Goal: Information Seeking & Learning: Learn about a topic

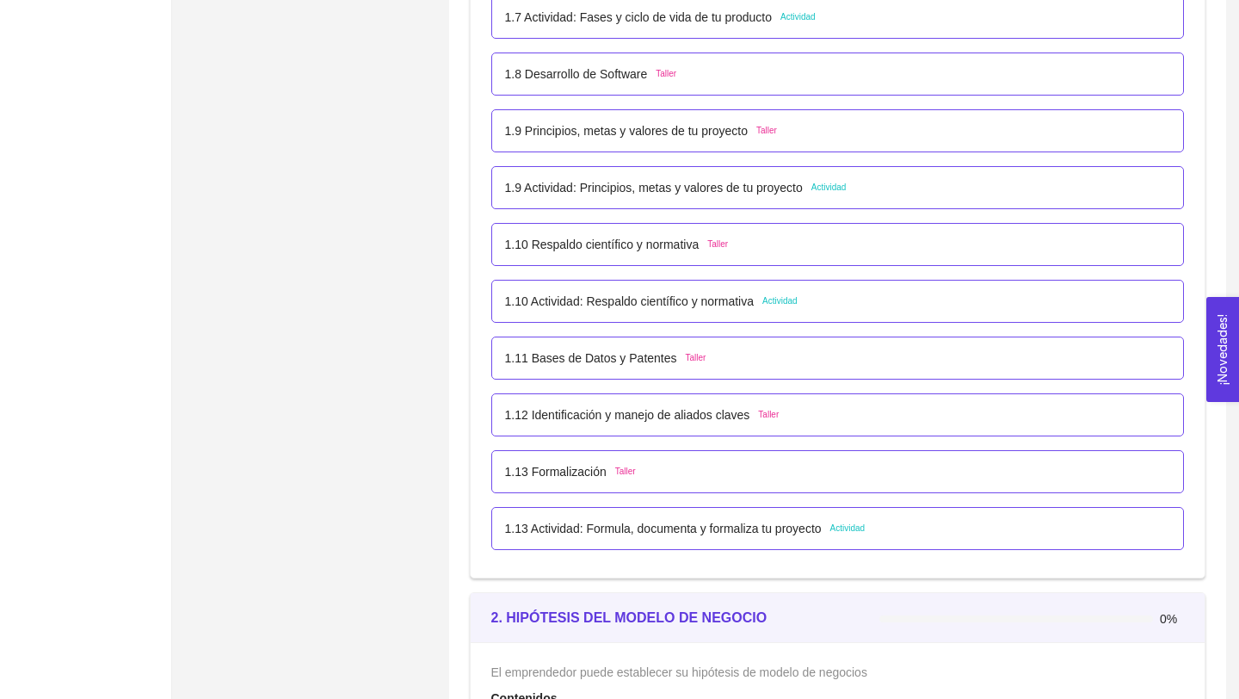
scroll to position [1085, 0]
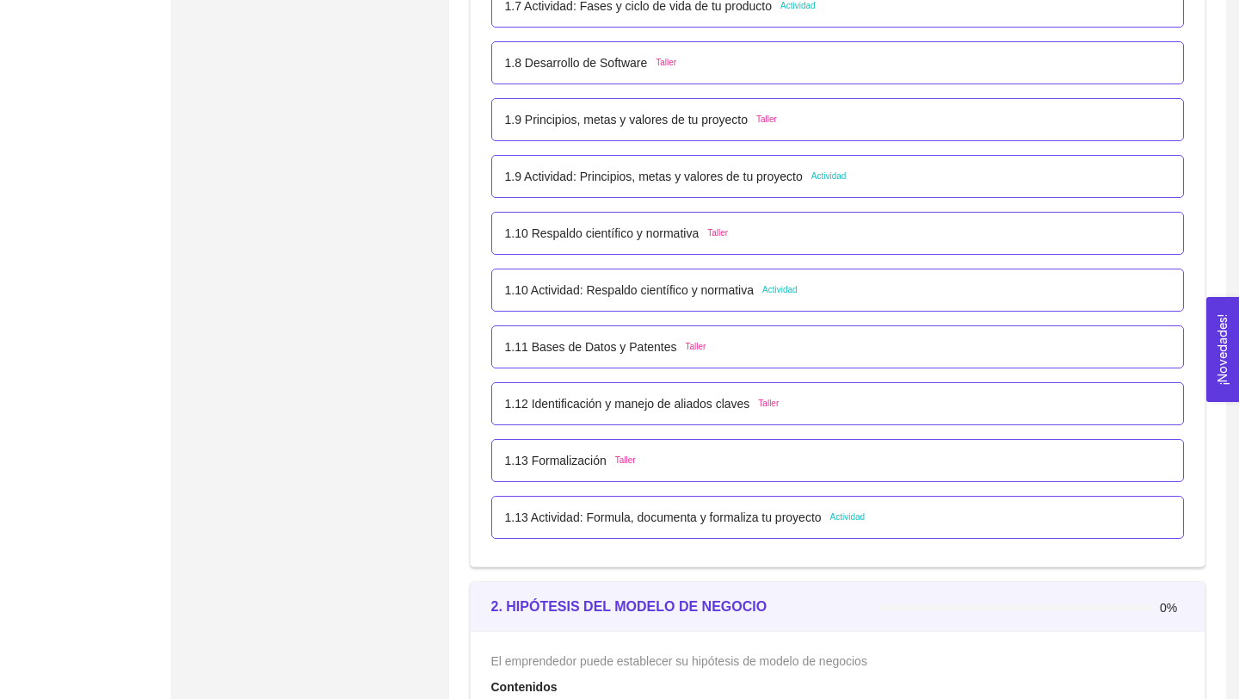
click at [755, 293] on p "1.10 Actividad: Respaldo científico y normativa" at bounding box center [630, 290] width 250 height 19
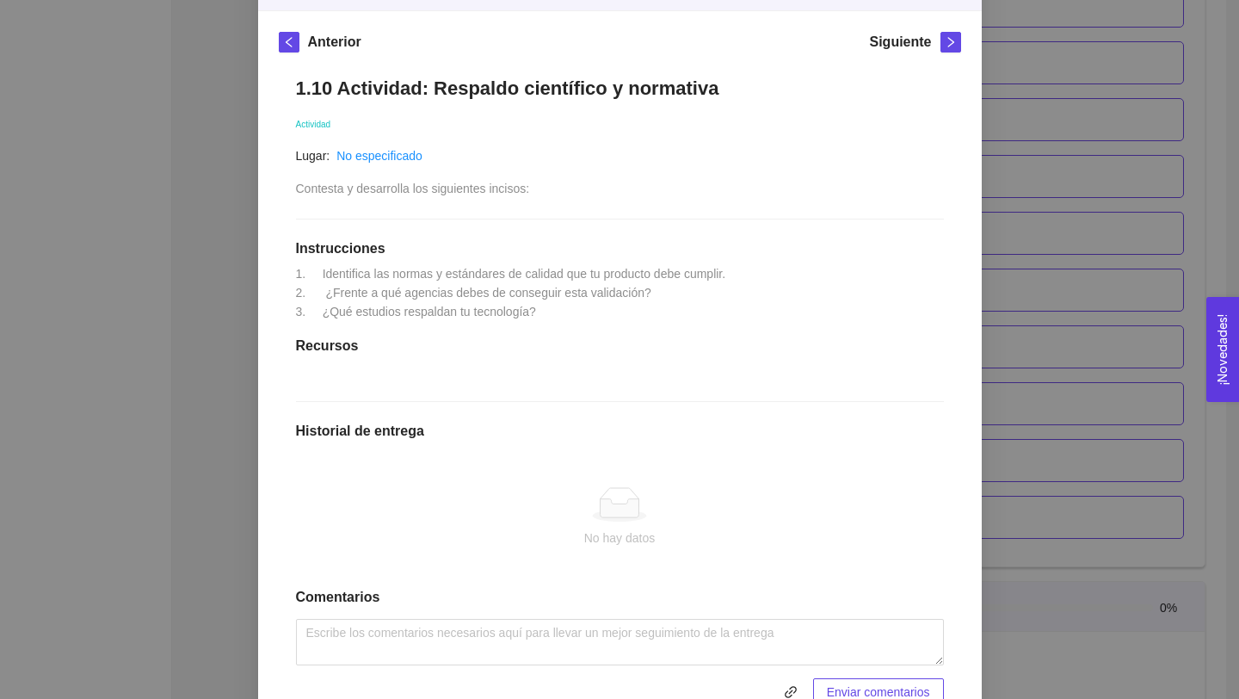
scroll to position [0, 0]
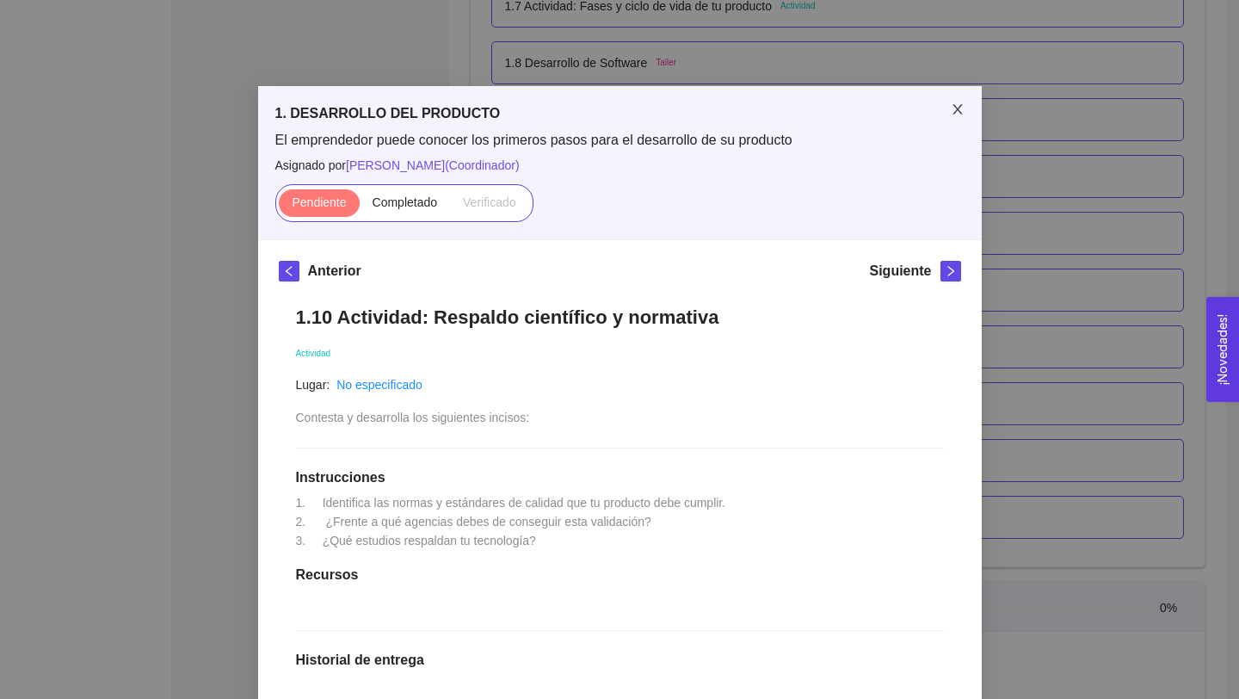
click at [954, 106] on icon "close" at bounding box center [957, 109] width 9 height 10
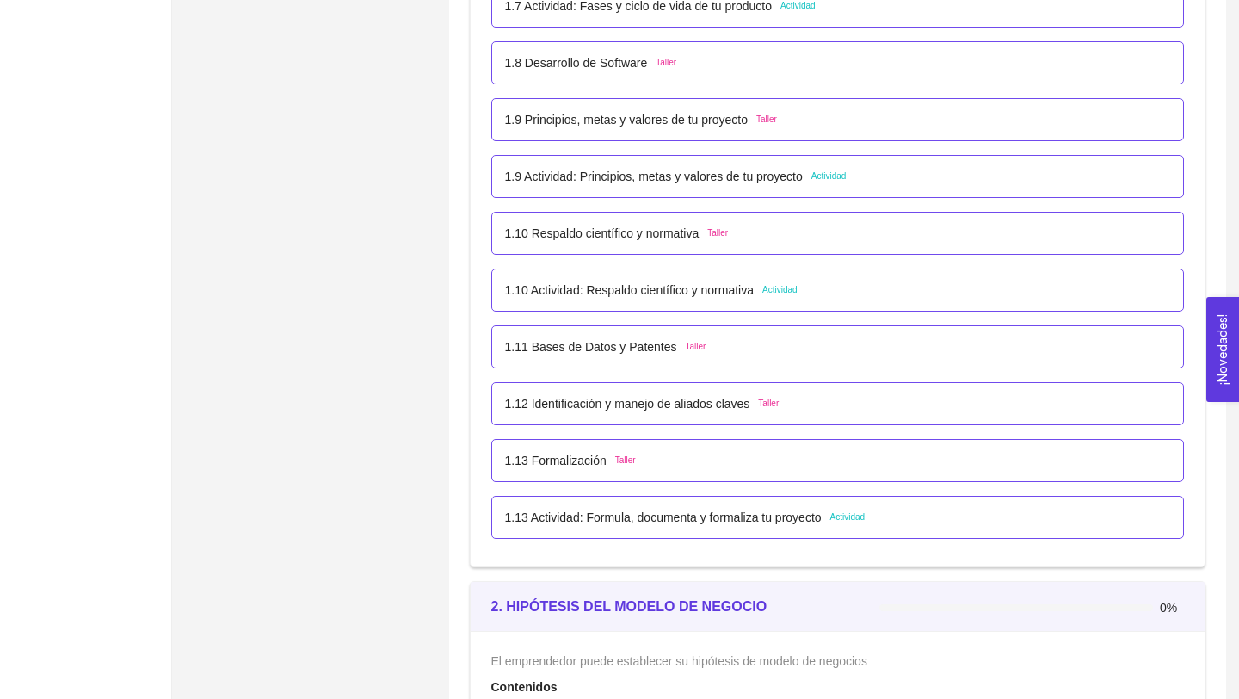
click at [722, 517] on p "1.13 Actividad: Formula, documenta y formaliza tu proyecto" at bounding box center [663, 517] width 317 height 19
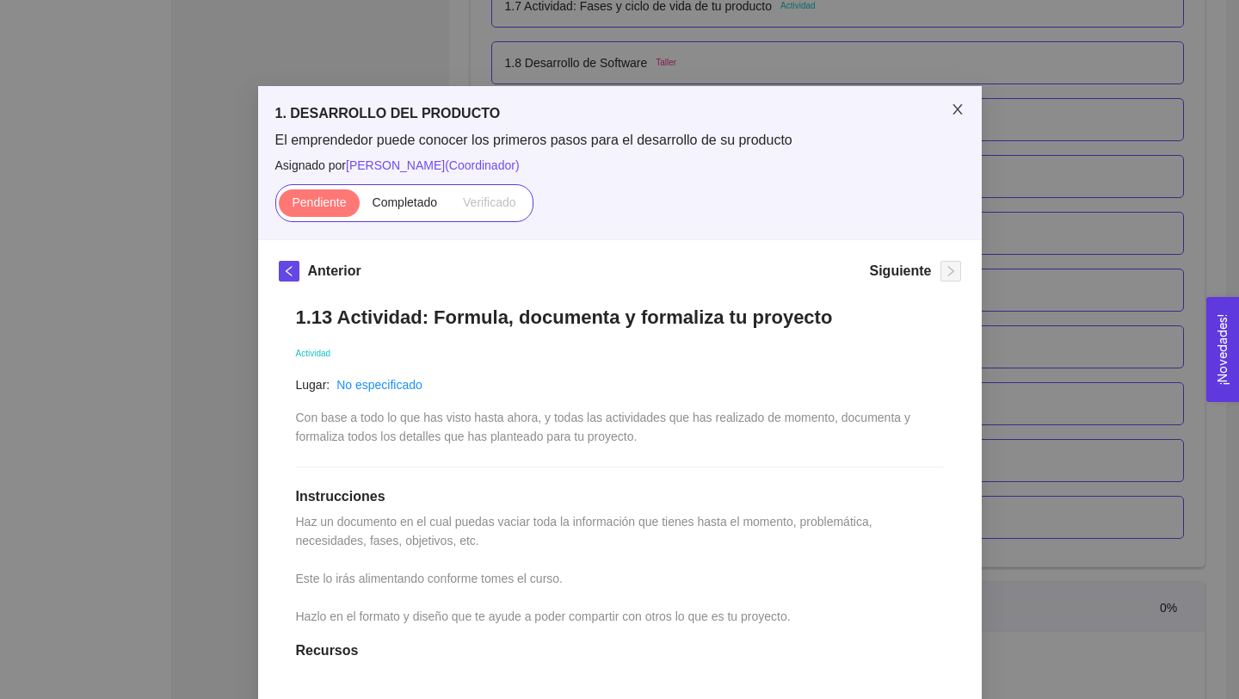
click at [952, 113] on icon "close" at bounding box center [958, 109] width 14 height 14
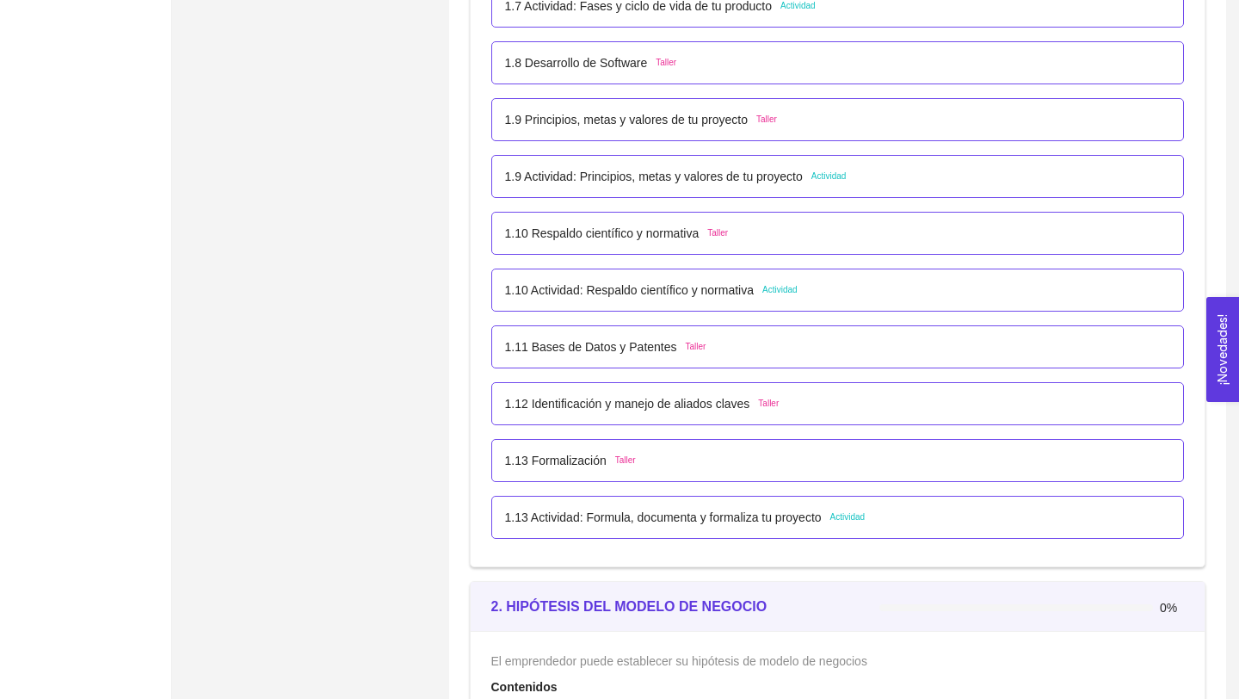
click at [682, 291] on p "1.10 Actividad: Respaldo científico y normativa" at bounding box center [630, 290] width 250 height 19
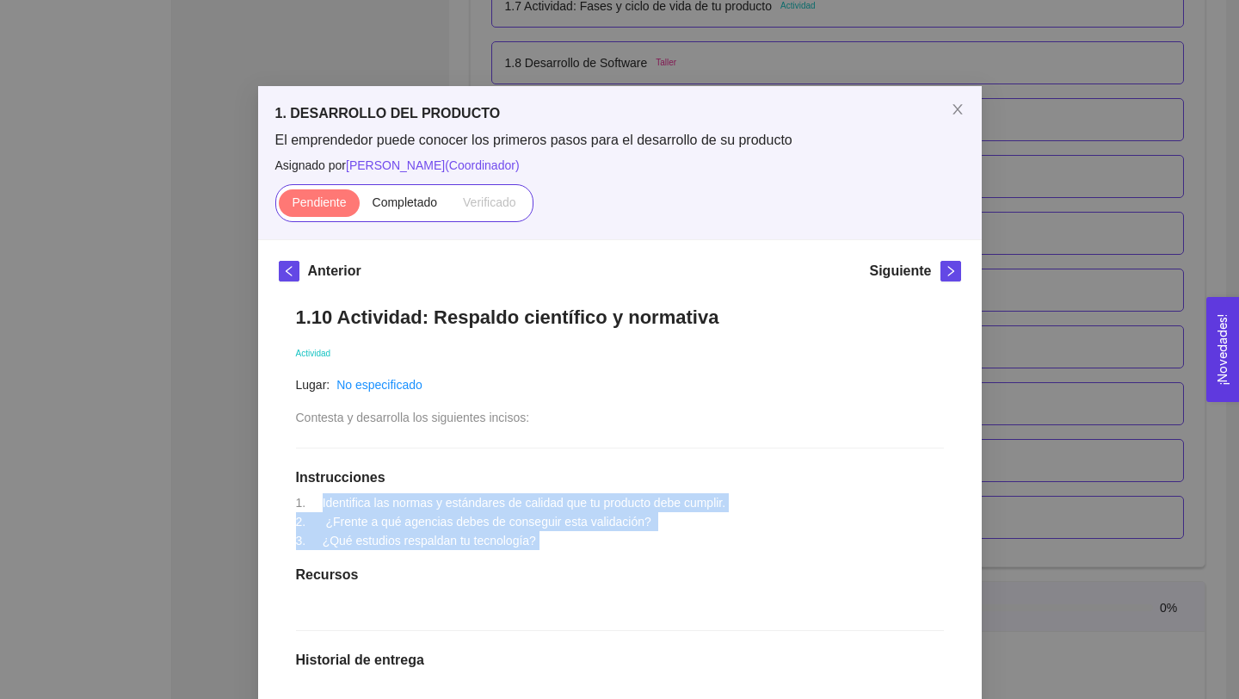
drag, startPoint x: 318, startPoint y: 501, endPoint x: 556, endPoint y: 559, distance: 245.3
click at [557, 558] on div "1.10 Actividad: Respaldo científico y normativa Actividad Lugar: No especificad…" at bounding box center [620, 620] width 682 height 664
copy span "Identifica las normas y estándares de calidad que tu producto debe cumplir. 2. …"
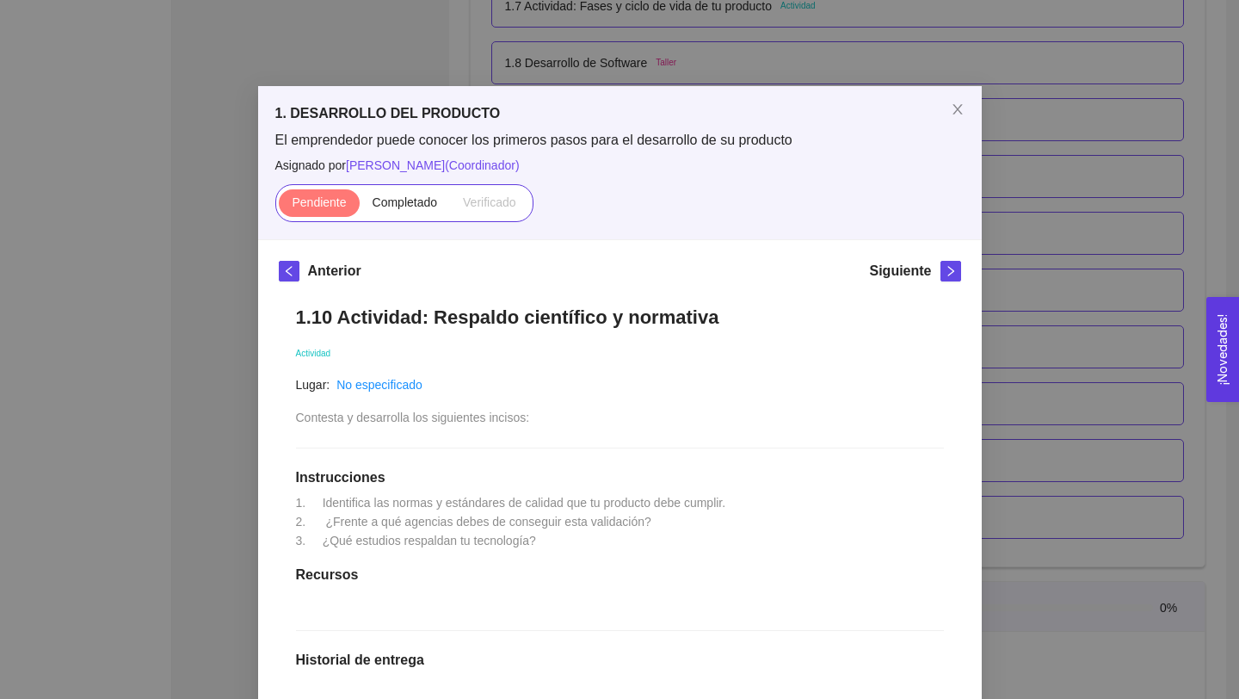
click at [526, 389] on div "Lugar: No especificado" at bounding box center [413, 384] width 234 height 19
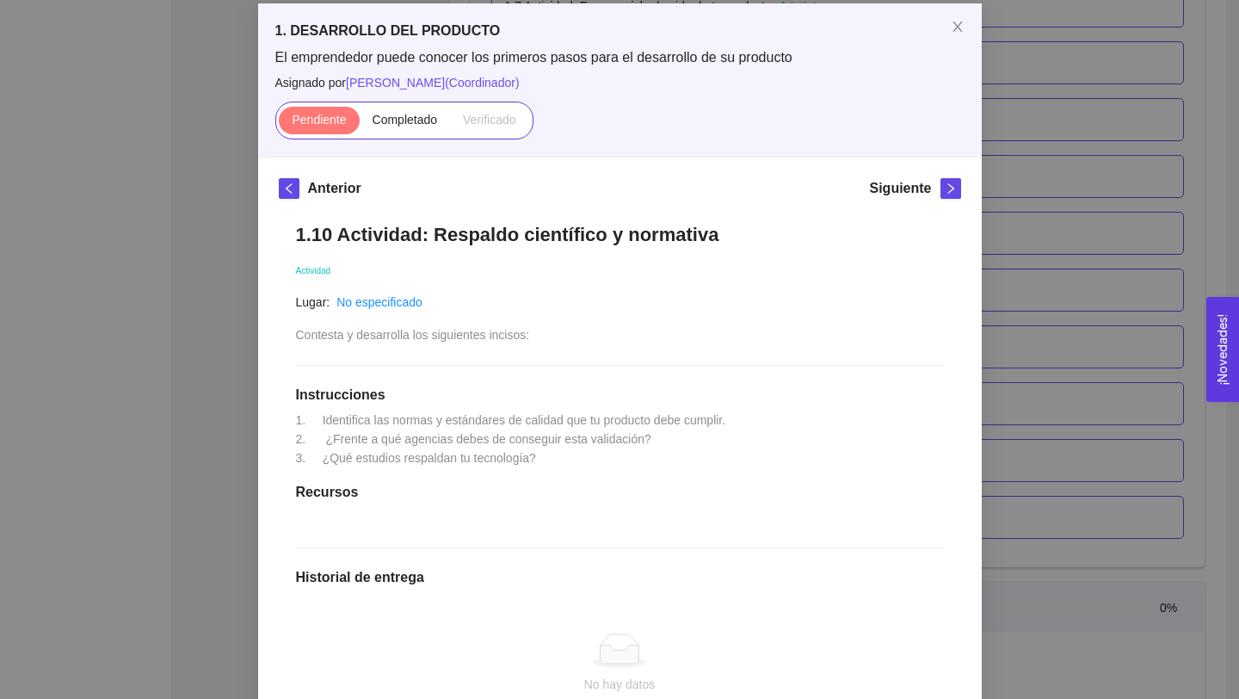
scroll to position [93, 0]
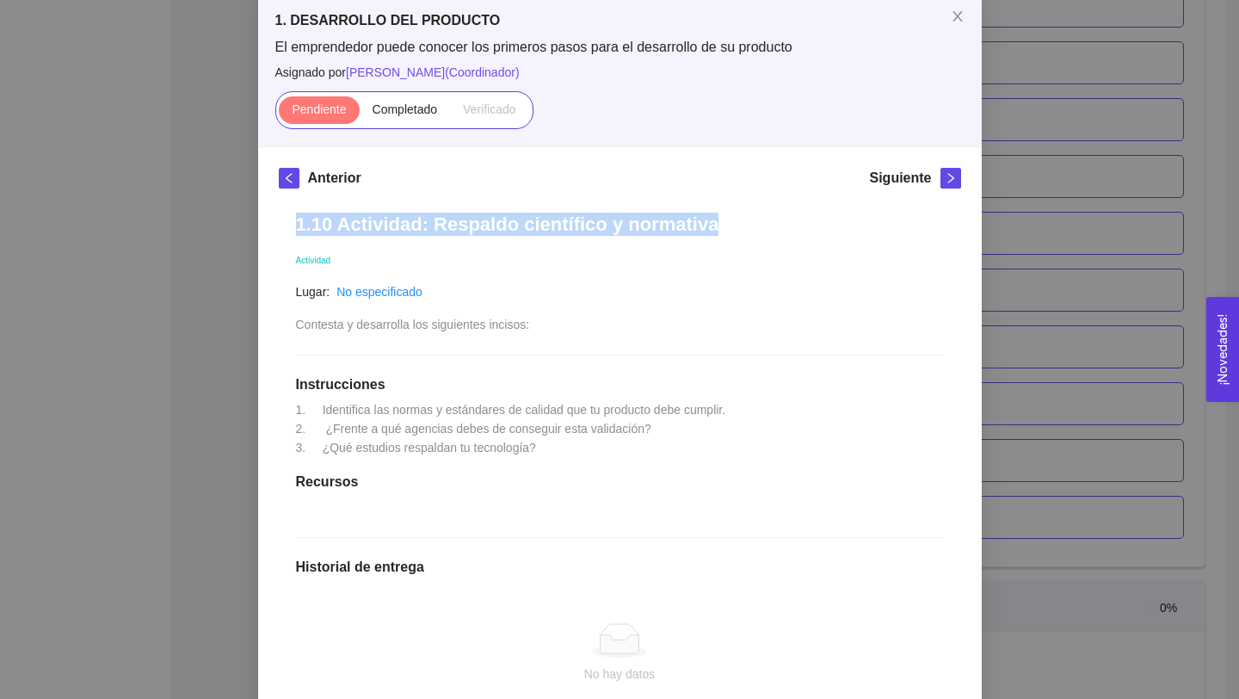
drag, startPoint x: 299, startPoint y: 225, endPoint x: 775, endPoint y: 234, distance: 476.0
click at [775, 234] on h1 "1.10 Actividad: Respaldo científico y normativa" at bounding box center [620, 224] width 648 height 23
copy h1 "1.10 Actividad: Respaldo científico y normativa"
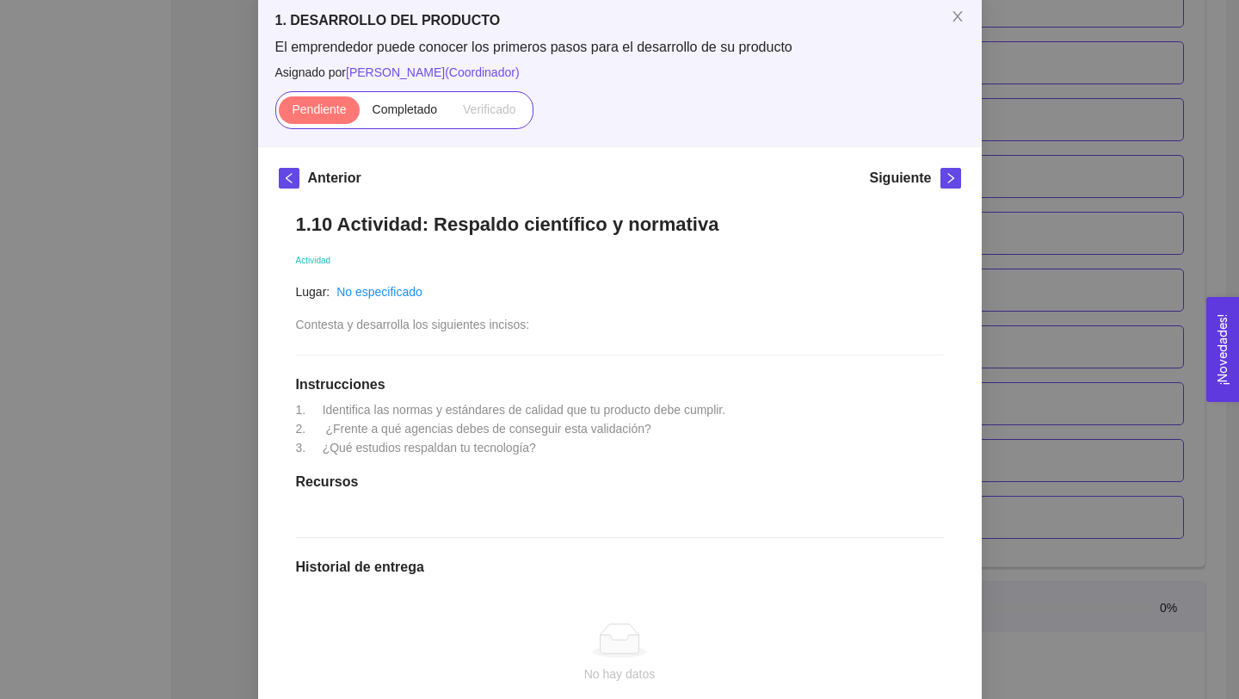
click at [695, 447] on div "1.10 Actividad: Respaldo científico y normativa Actividad Lugar: No especificad…" at bounding box center [620, 527] width 682 height 664
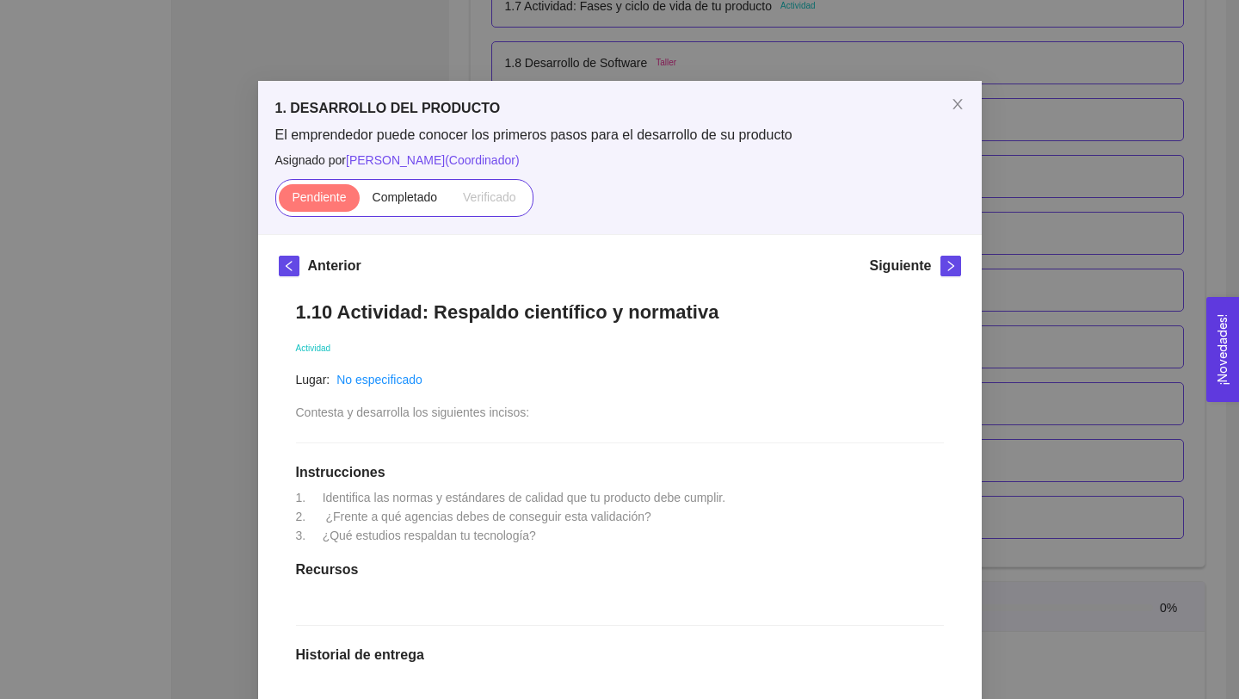
scroll to position [0, 0]
